Goal: Task Accomplishment & Management: Manage account settings

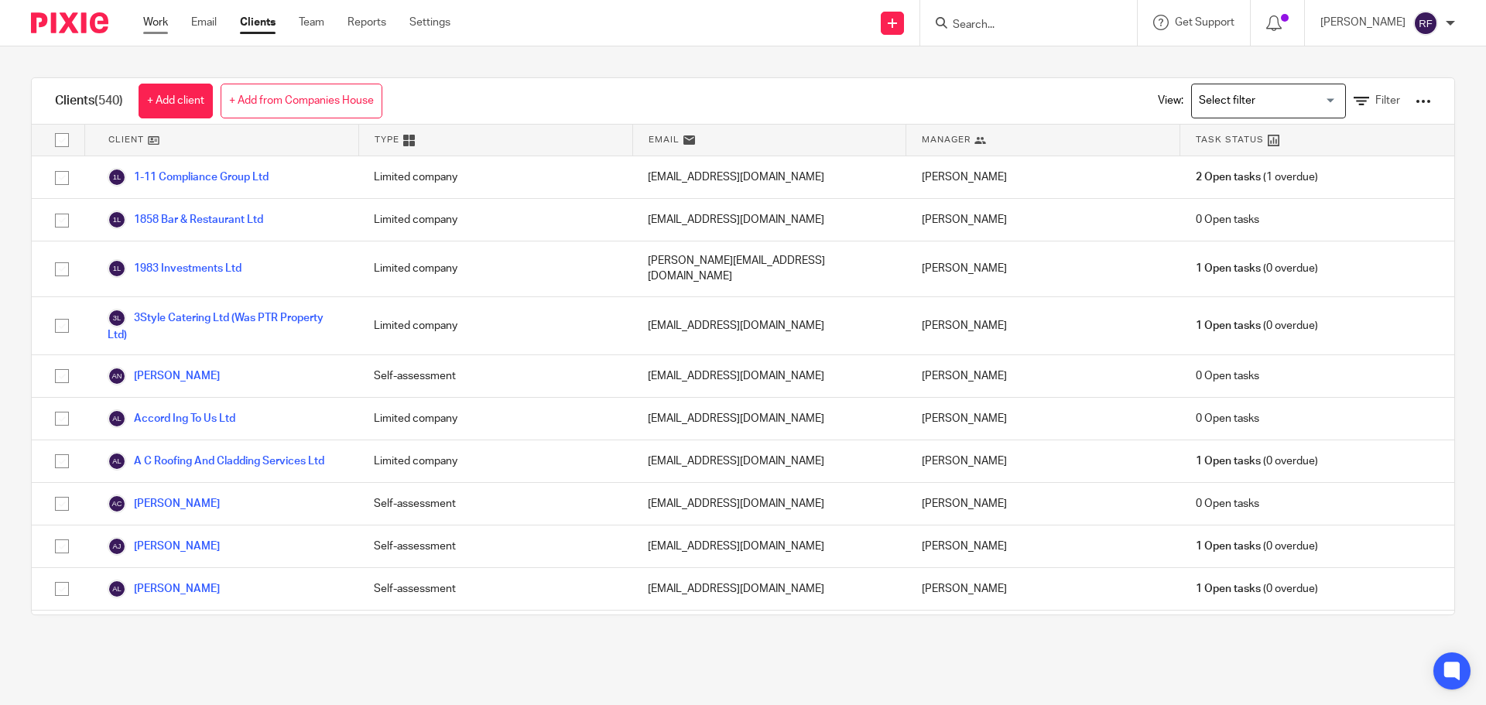
click at [155, 26] on link "Work" at bounding box center [155, 22] width 25 height 15
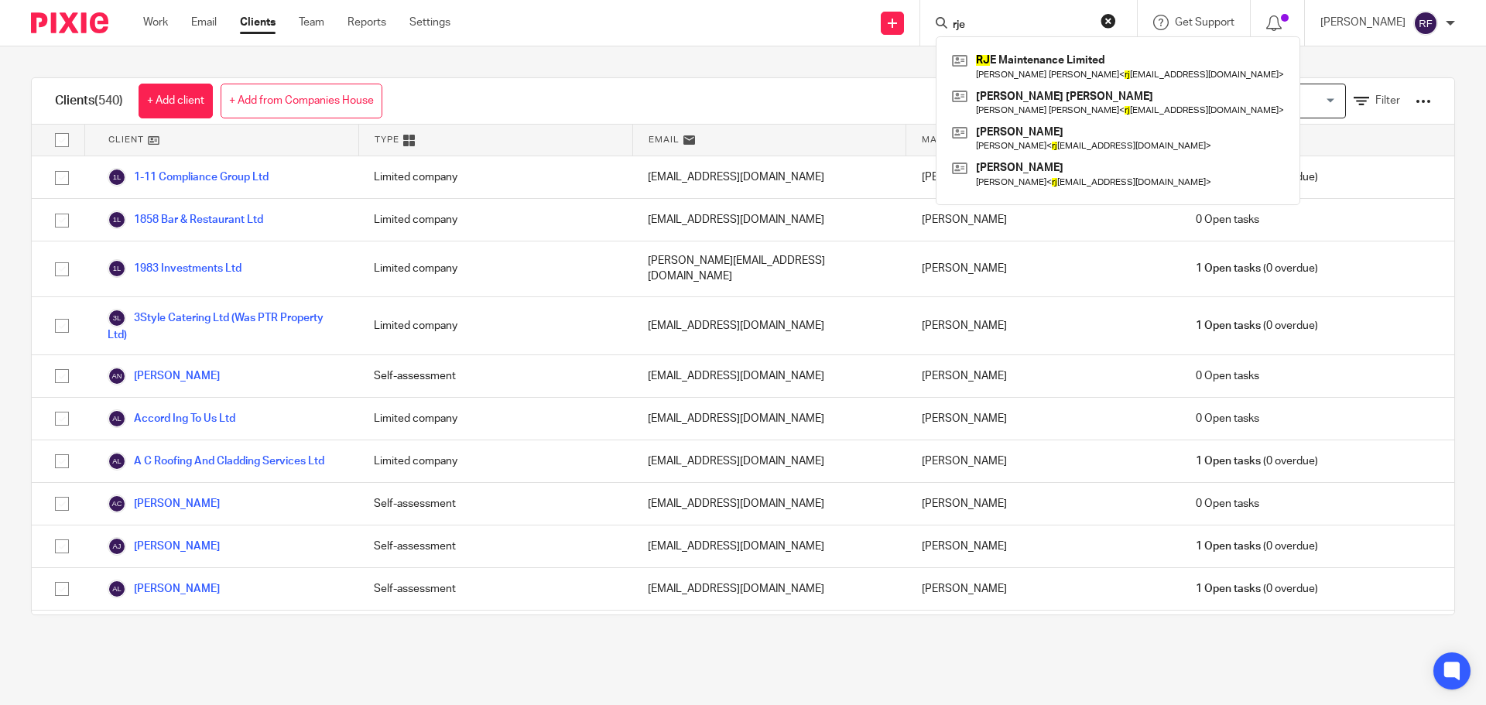
type input "rje"
click button "submit" at bounding box center [0, 0] width 0 height 0
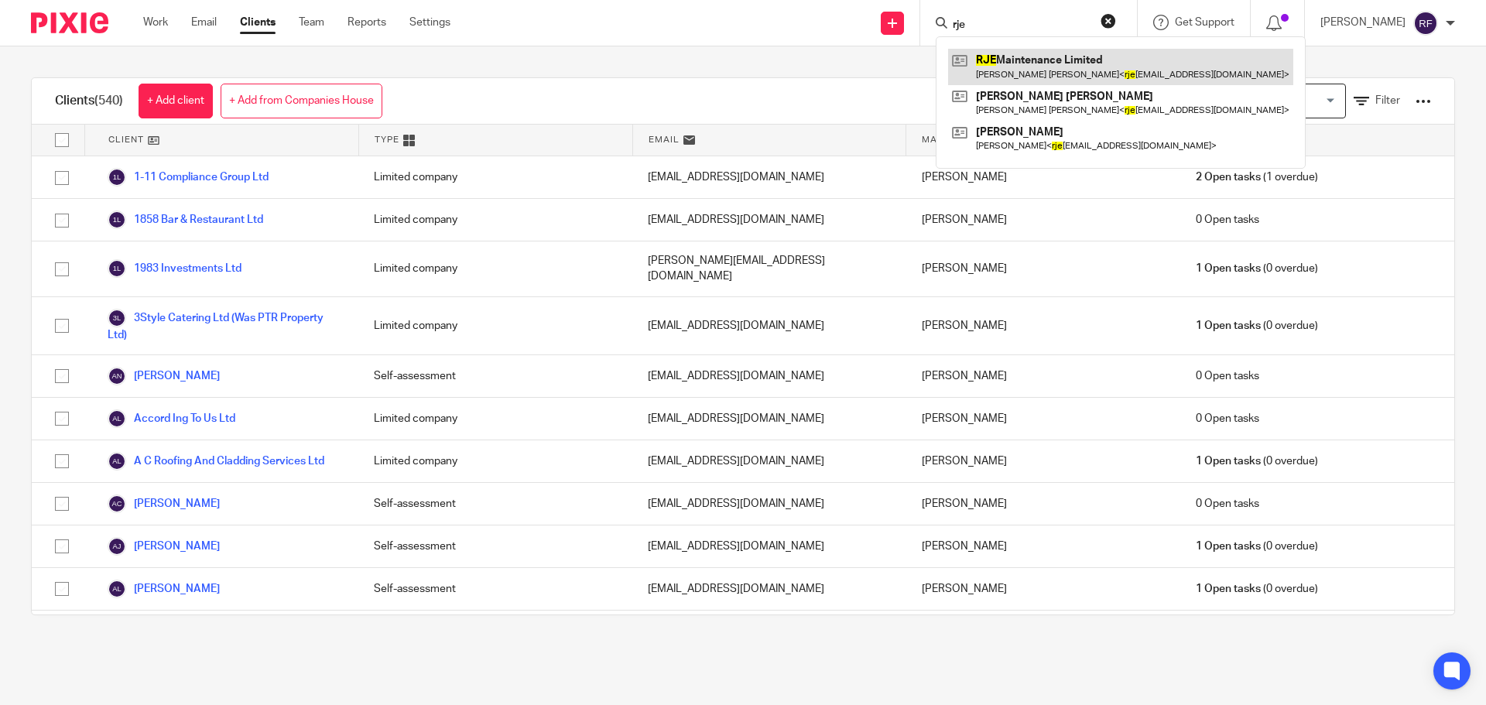
click at [1062, 61] on link at bounding box center [1120, 67] width 345 height 36
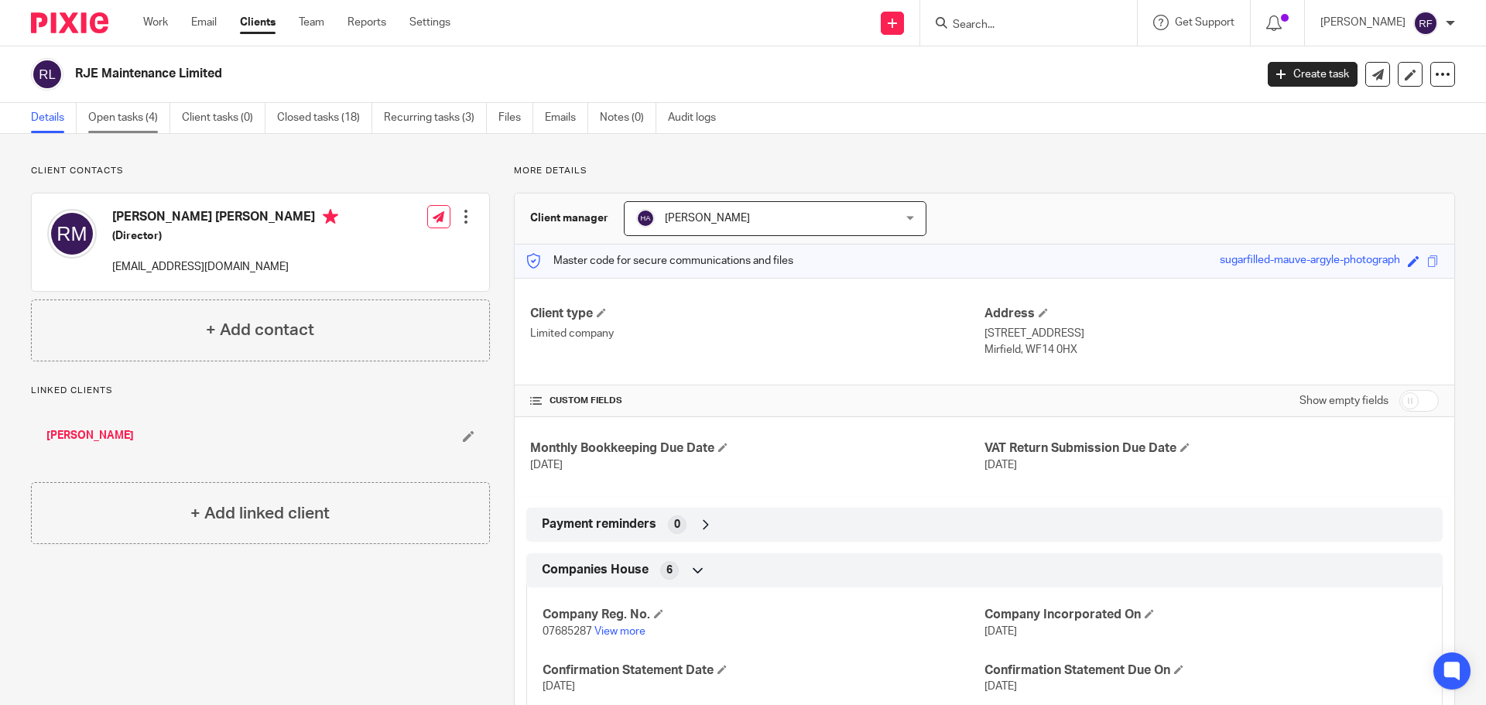
click at [139, 116] on link "Open tasks (4)" at bounding box center [129, 118] width 82 height 30
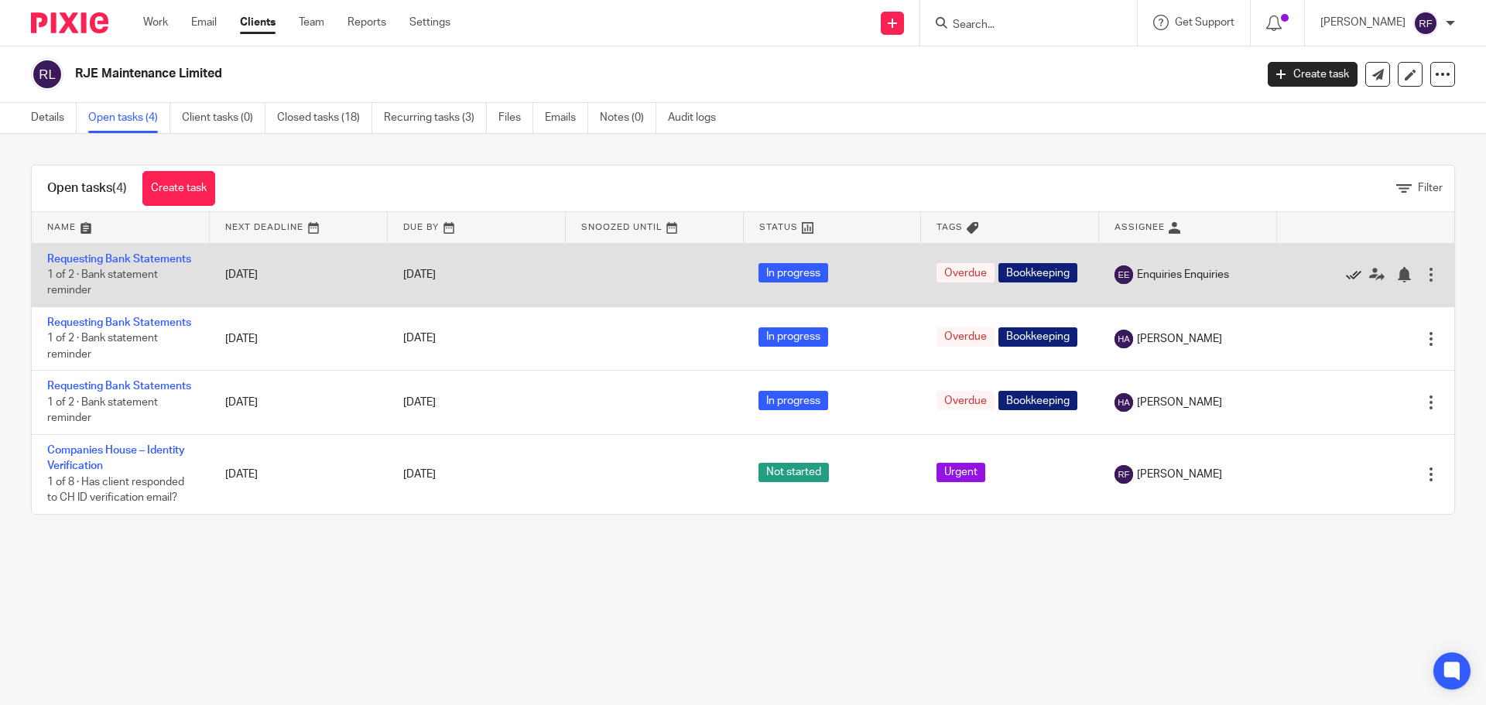
click at [1346, 283] on icon at bounding box center [1353, 274] width 15 height 15
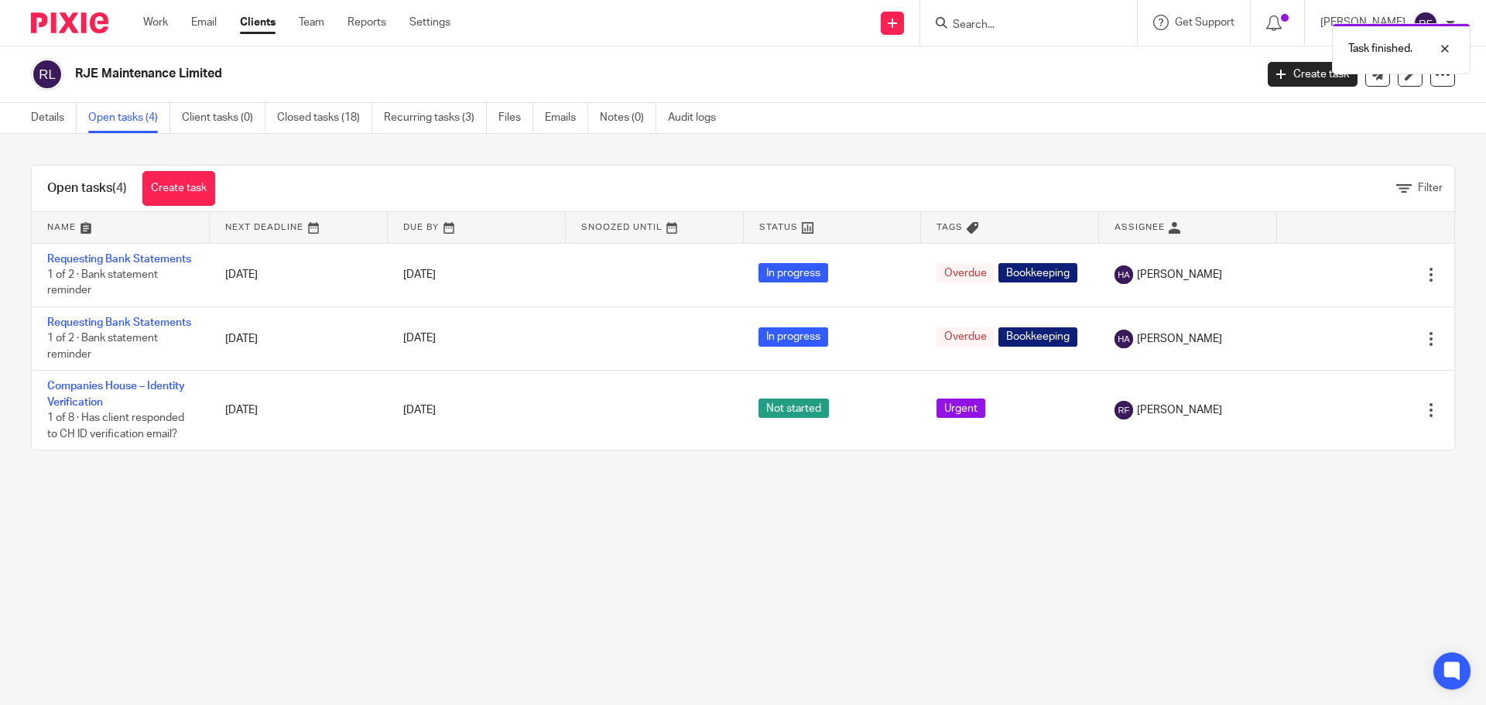
click at [1346, 283] on icon at bounding box center [1353, 274] width 15 height 15
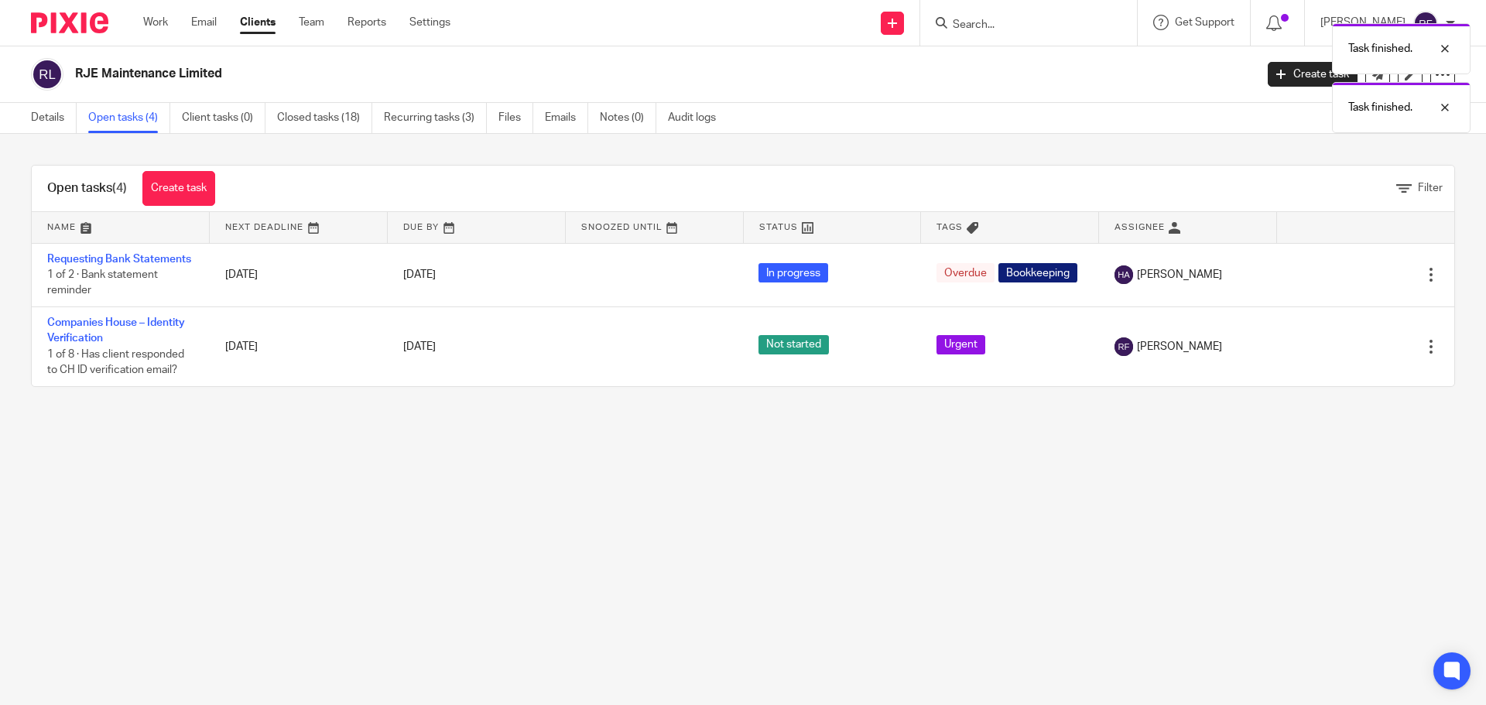
click at [1346, 283] on icon at bounding box center [1353, 274] width 15 height 15
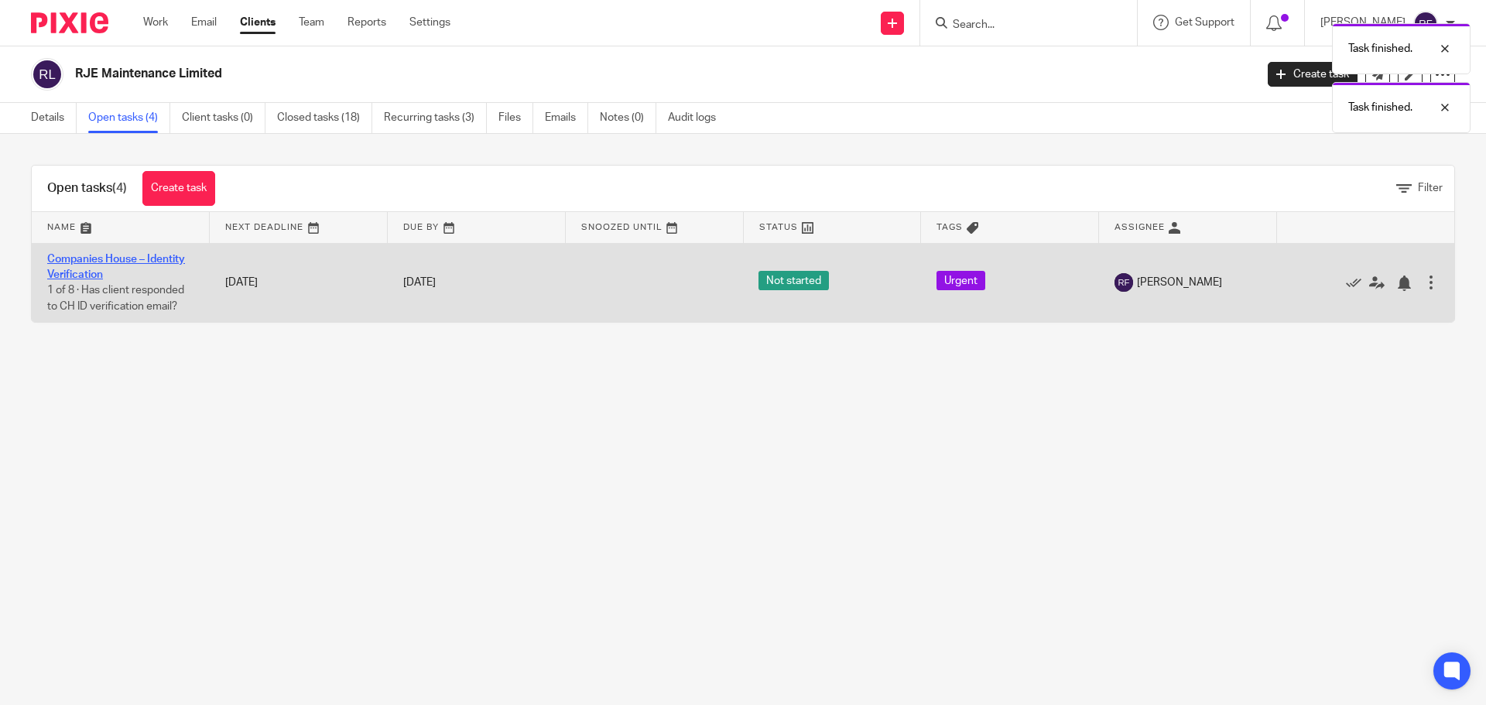
click at [77, 262] on link "Companies House – Identity Verification" at bounding box center [116, 267] width 138 height 26
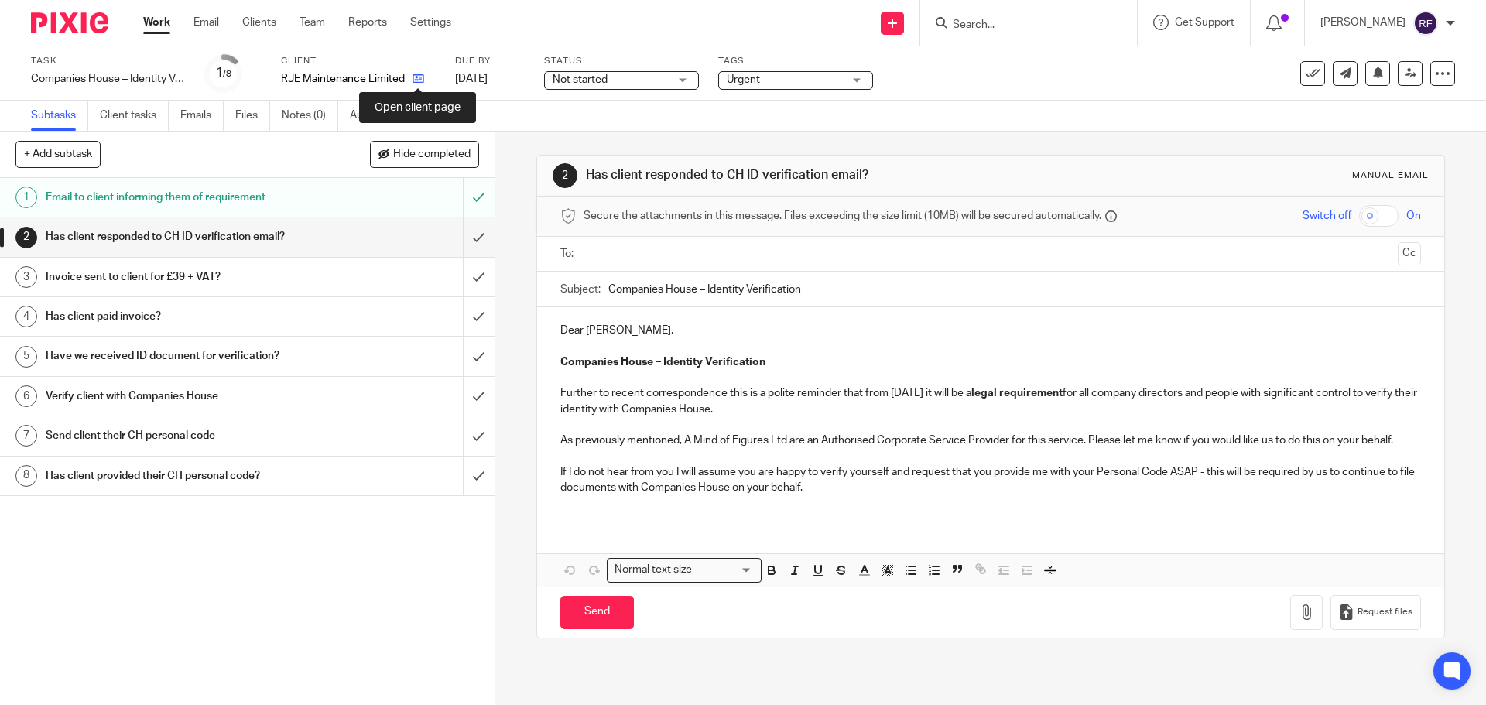
click at [415, 83] on icon at bounding box center [419, 79] width 12 height 12
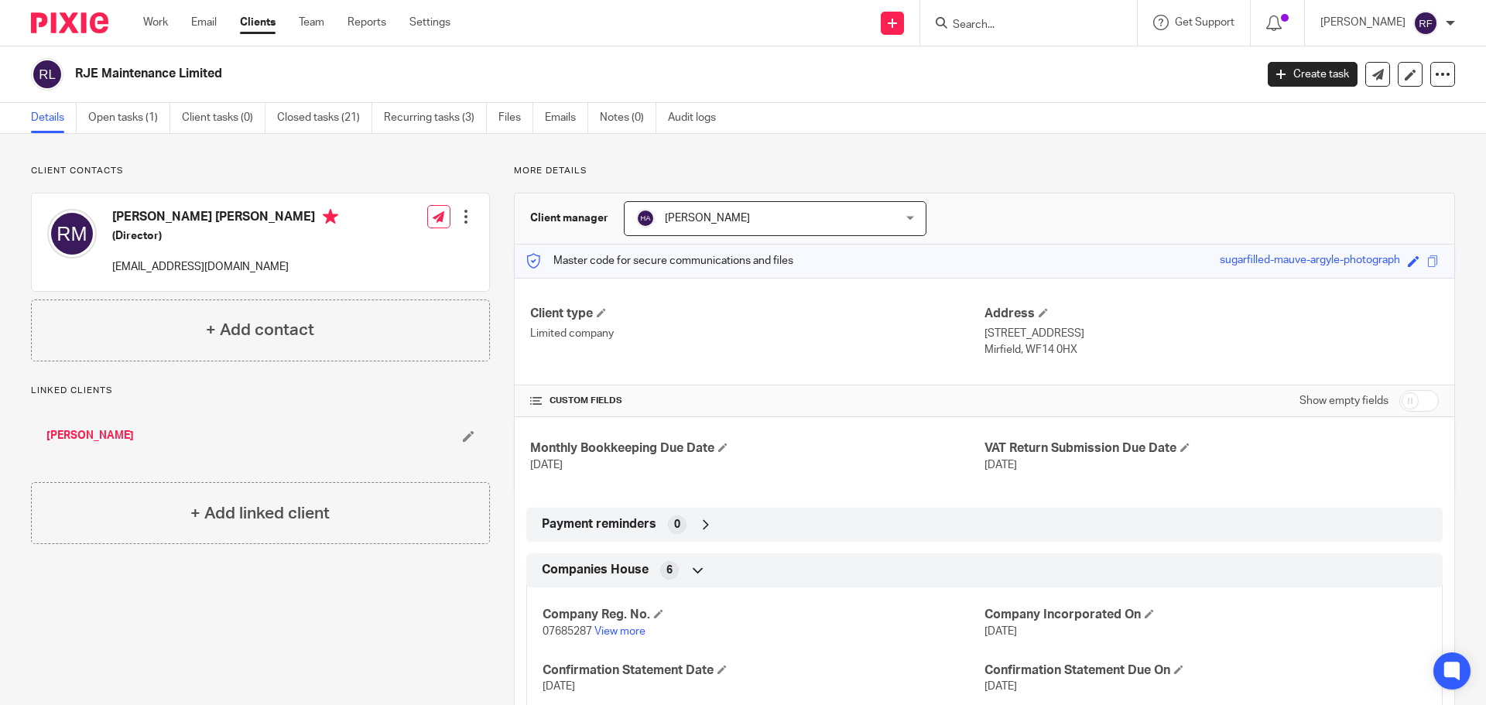
click at [619, 640] on div "Company Reg. No. 07685287 View more Company Incorporated On [DATE] Confirmation…" at bounding box center [984, 673] width 917 height 194
click at [619, 632] on link "View more" at bounding box center [620, 631] width 51 height 11
click at [125, 117] on link "Open tasks (1)" at bounding box center [129, 118] width 82 height 30
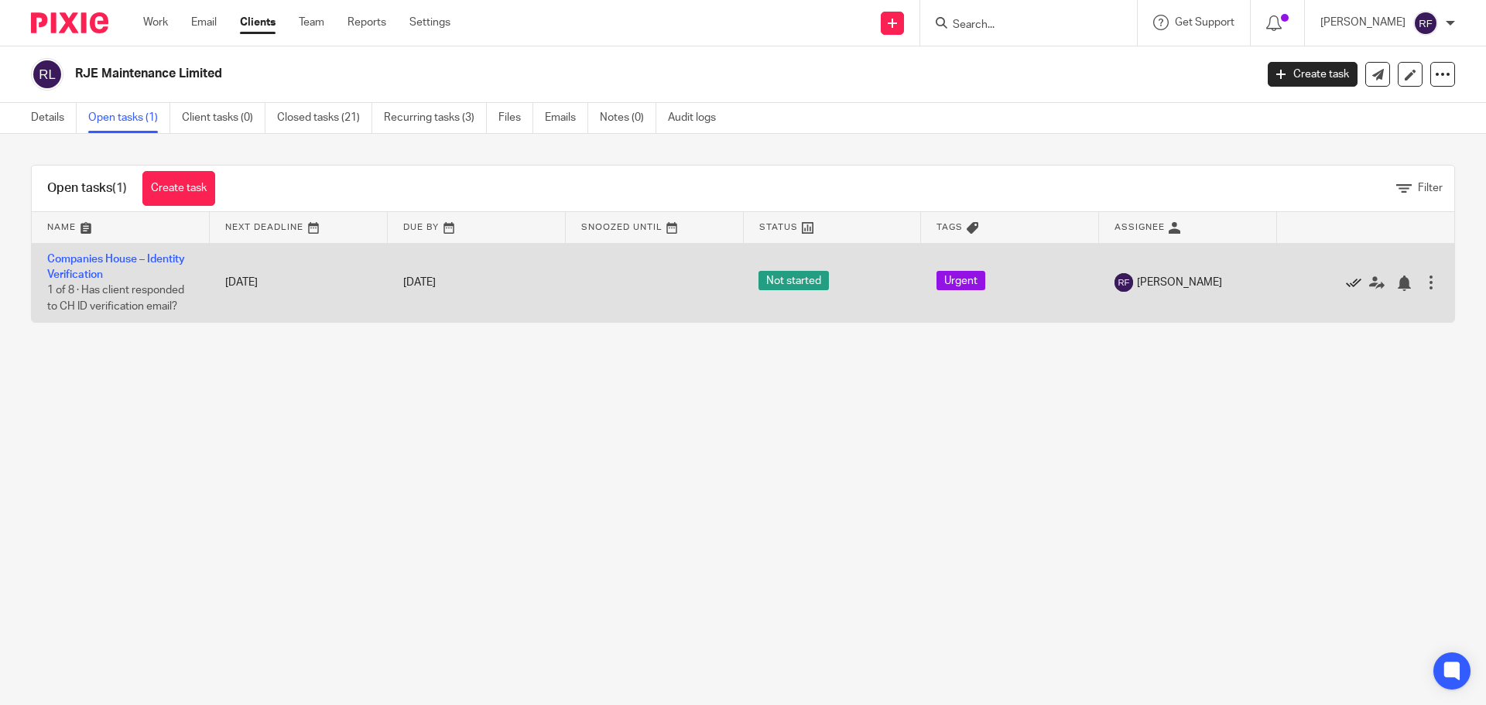
click at [1346, 284] on icon at bounding box center [1353, 283] width 15 height 15
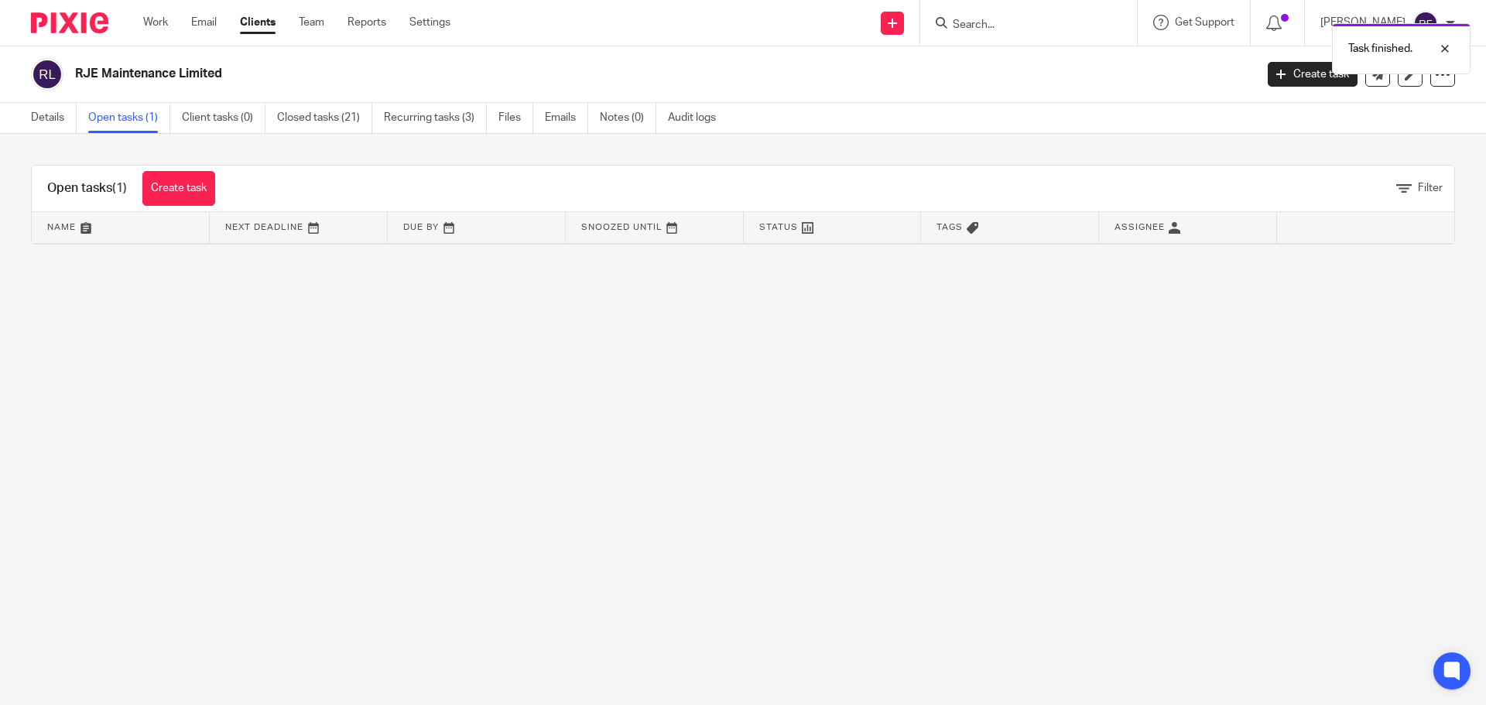
click at [154, 32] on div "Work Email Clients Team Reports Settings Work Email Clients Team Reports Settin…" at bounding box center [301, 23] width 346 height 46
click at [157, 28] on link "Work" at bounding box center [155, 22] width 25 height 15
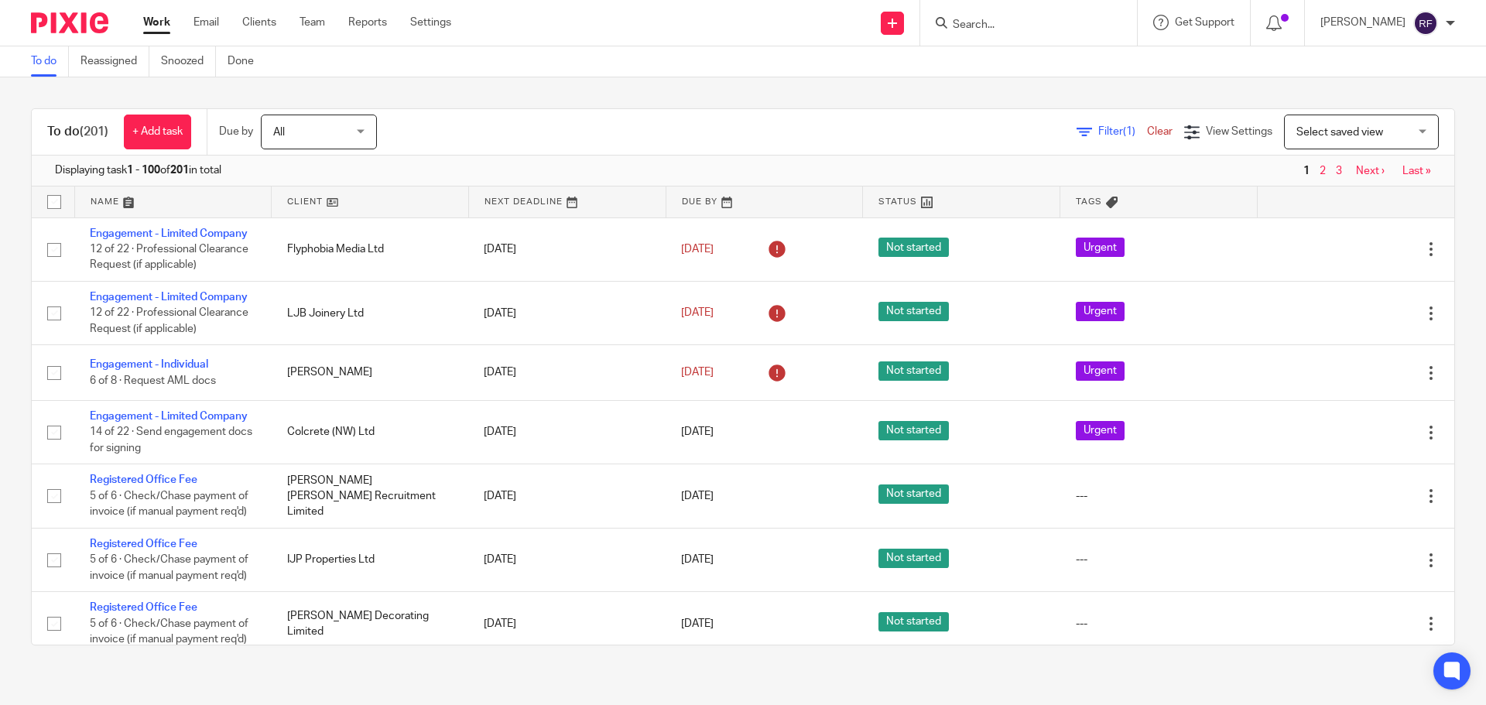
click at [1013, 15] on form at bounding box center [1033, 22] width 165 height 19
click at [1022, 36] on div at bounding box center [1028, 23] width 217 height 46
click at [1036, 29] on input "Search" at bounding box center [1020, 26] width 139 height 14
type input "the finance"
click at [1067, 63] on link at bounding box center [1079, 67] width 262 height 36
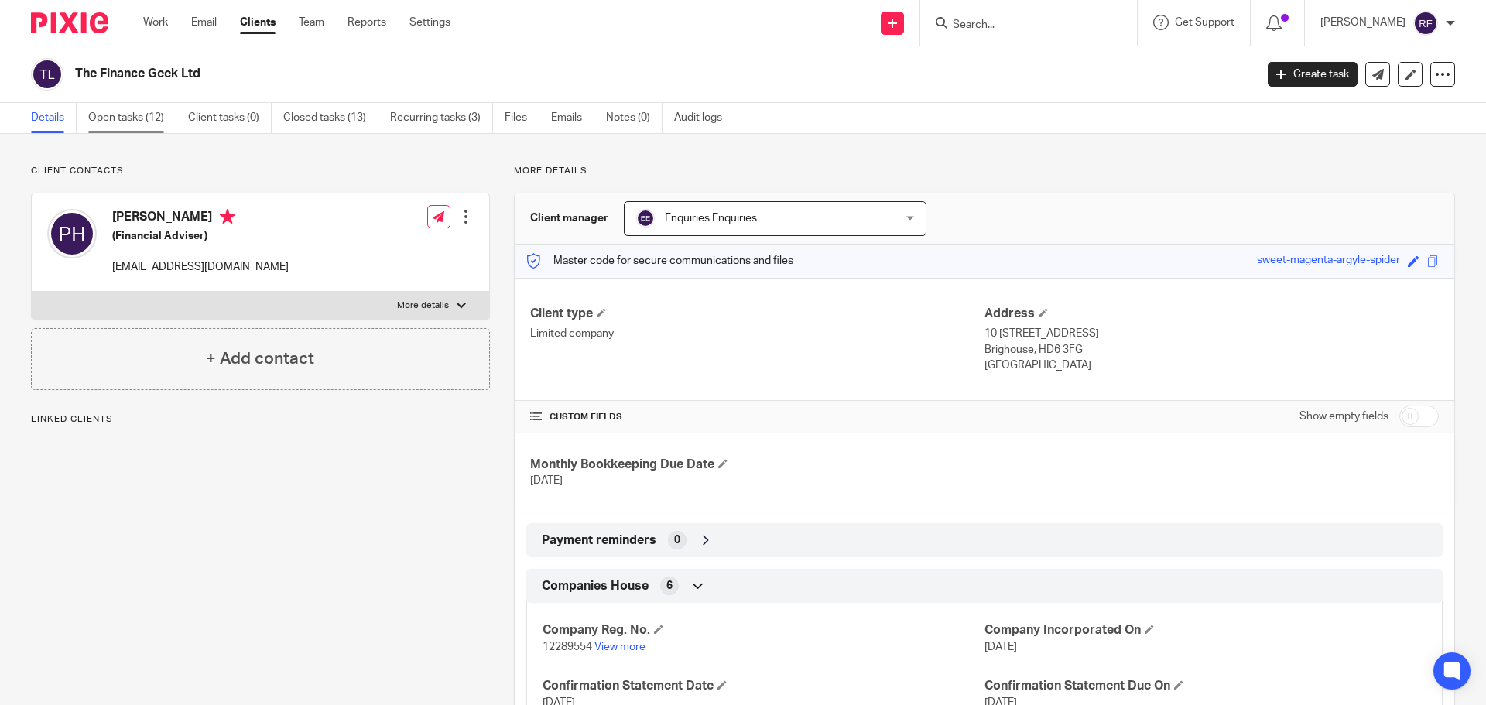
click at [161, 128] on link "Open tasks (12)" at bounding box center [132, 118] width 88 height 30
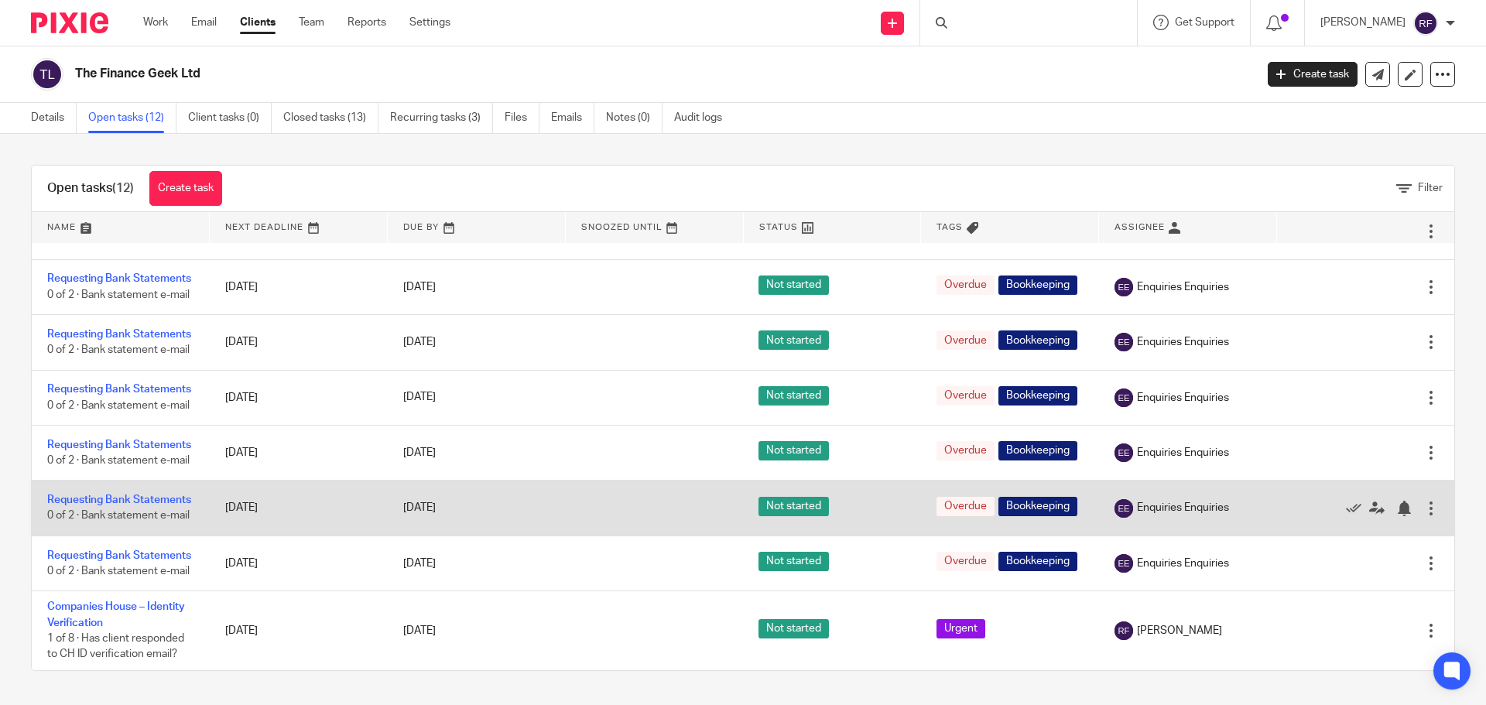
scroll to position [527, 0]
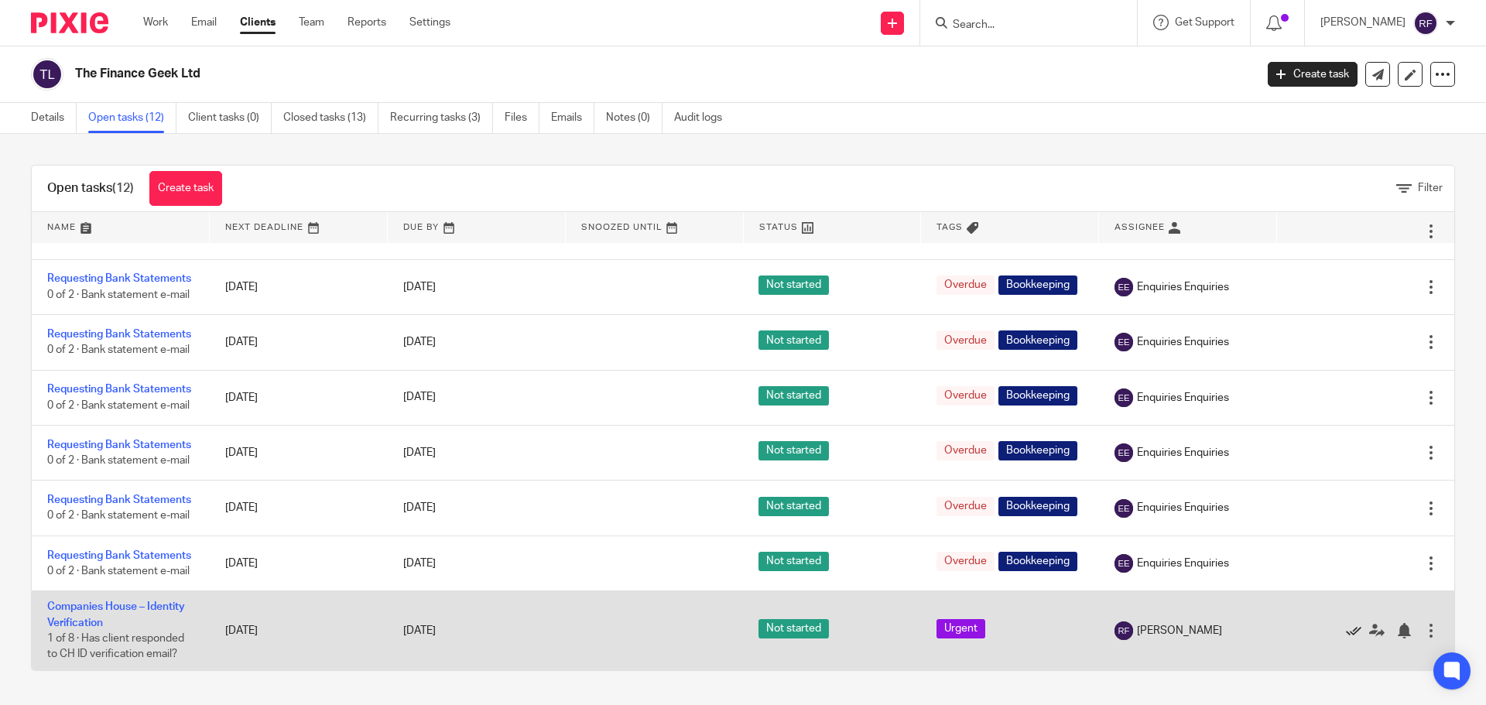
click at [1346, 634] on icon at bounding box center [1353, 630] width 15 height 15
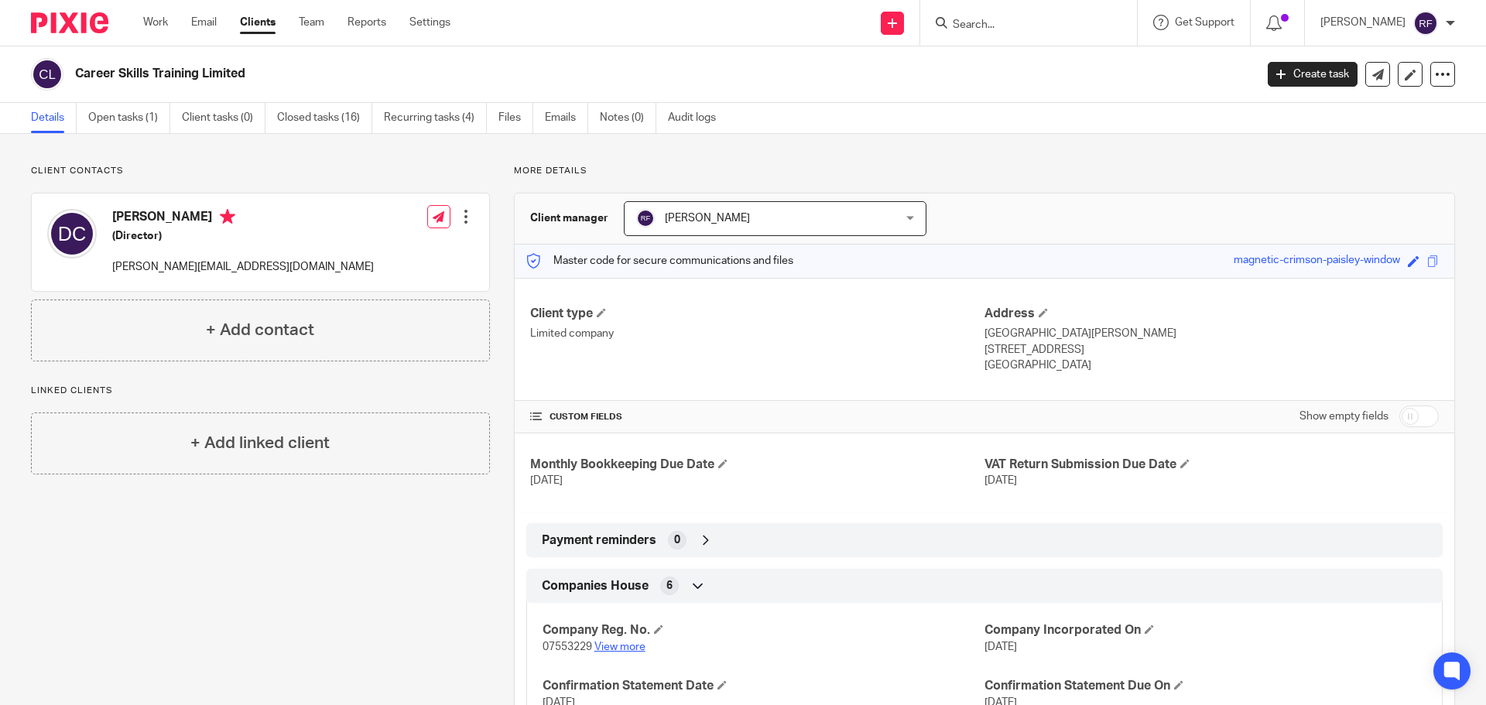
click at [632, 644] on link "View more" at bounding box center [620, 647] width 51 height 11
click at [153, 24] on link "Work" at bounding box center [155, 22] width 25 height 15
